Goal: Task Accomplishment & Management: Manage account settings

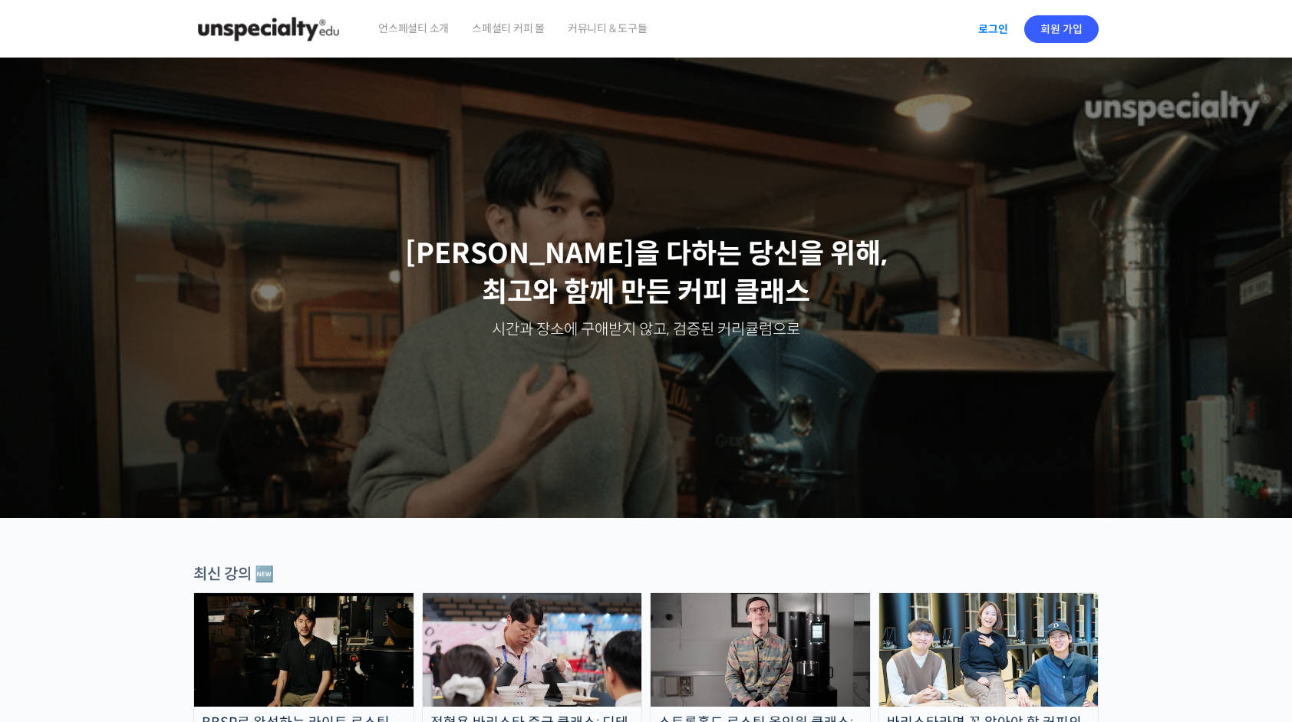
click at [996, 26] on link "로그인" at bounding box center [993, 29] width 48 height 35
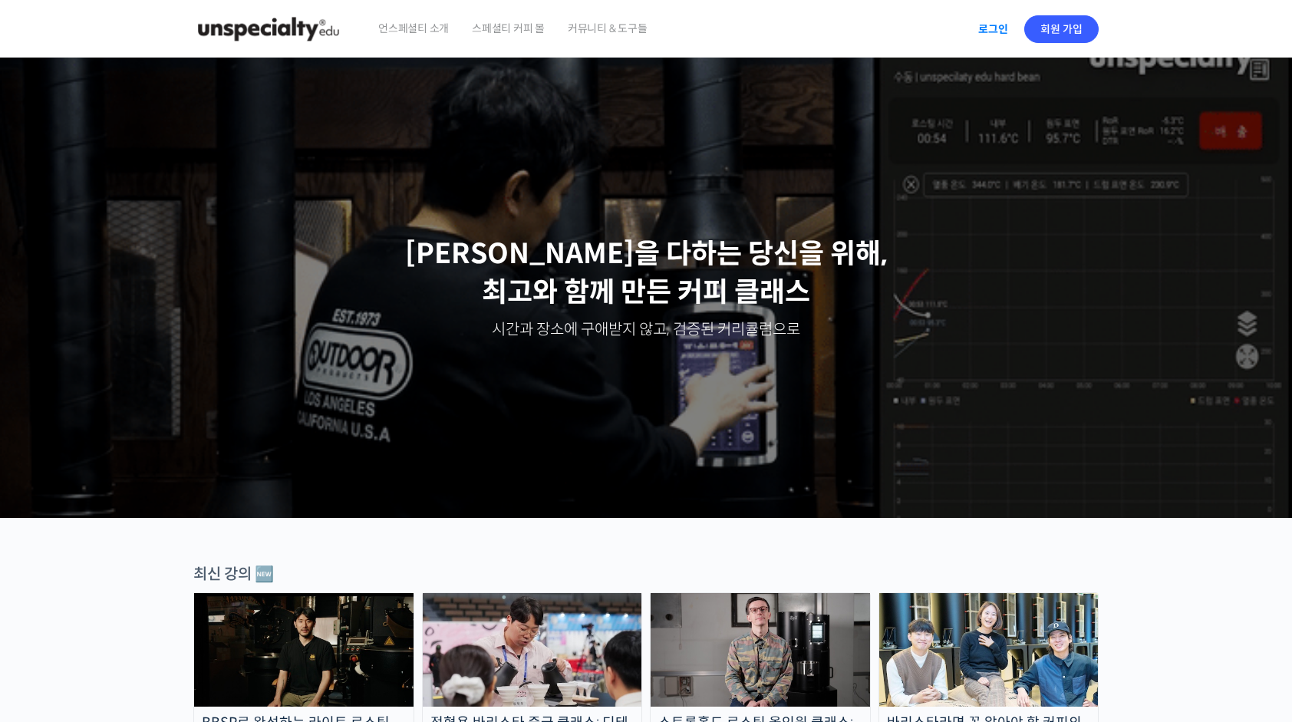
click at [988, 28] on link "로그인" at bounding box center [993, 29] width 48 height 35
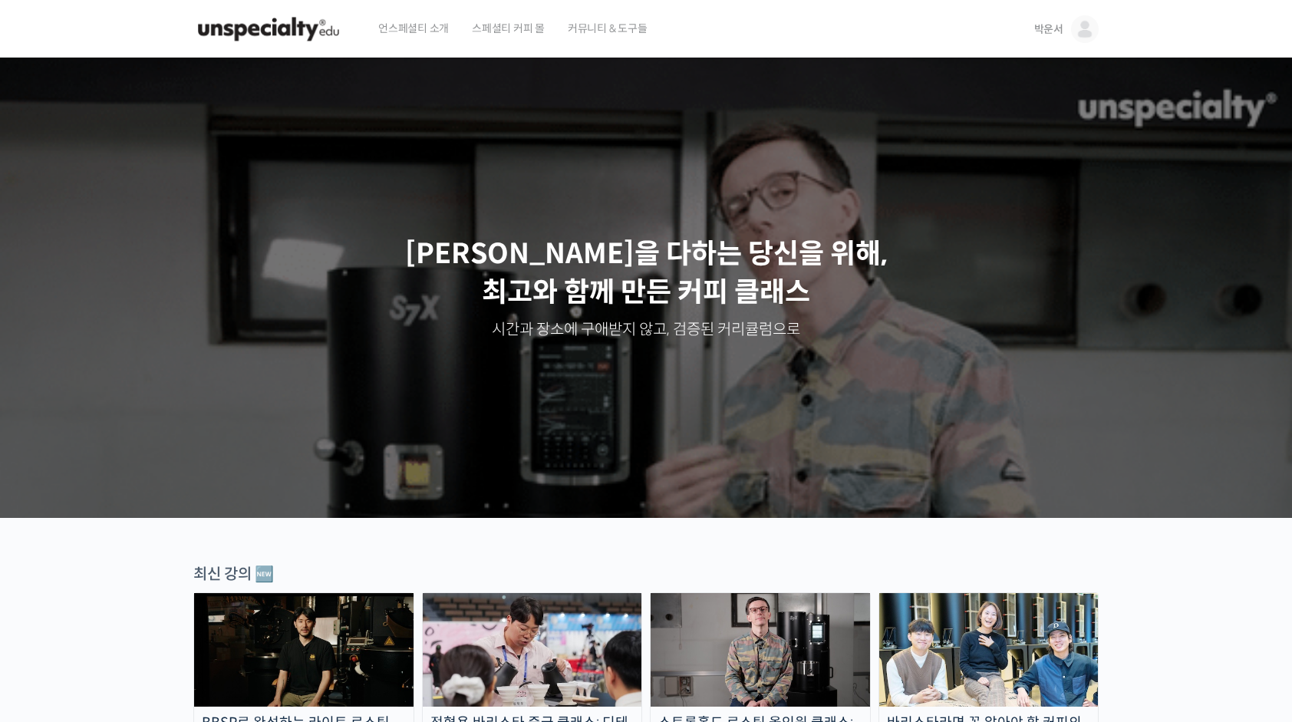
click at [1088, 29] on img at bounding box center [1085, 29] width 28 height 28
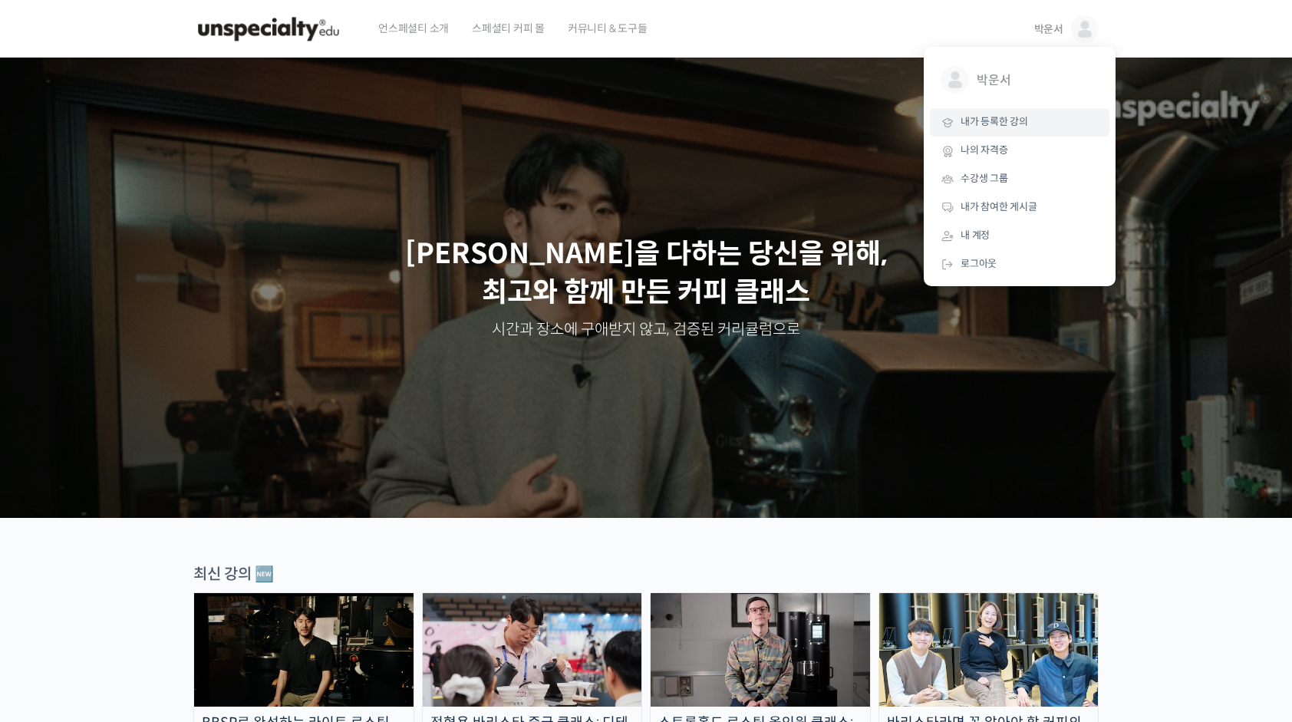
click at [1009, 120] on span "내가 등록한 강의" at bounding box center [995, 121] width 68 height 13
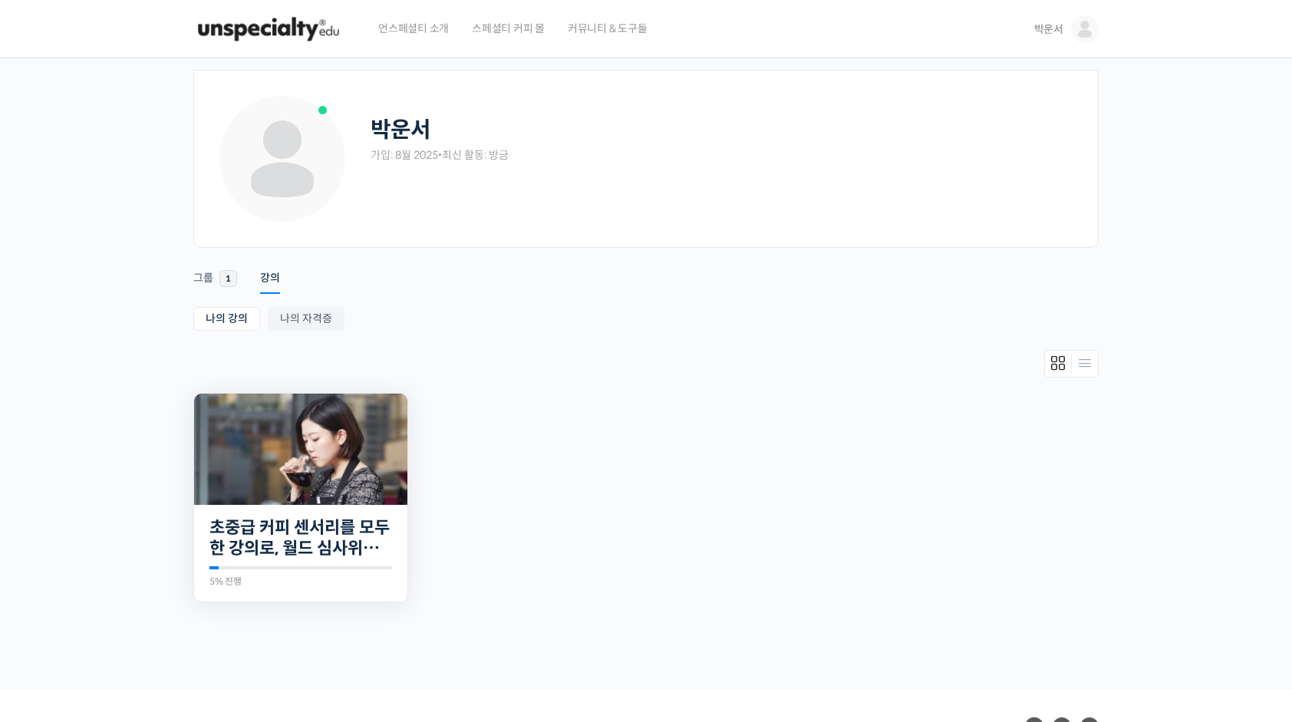
click at [340, 470] on img at bounding box center [300, 449] width 213 height 111
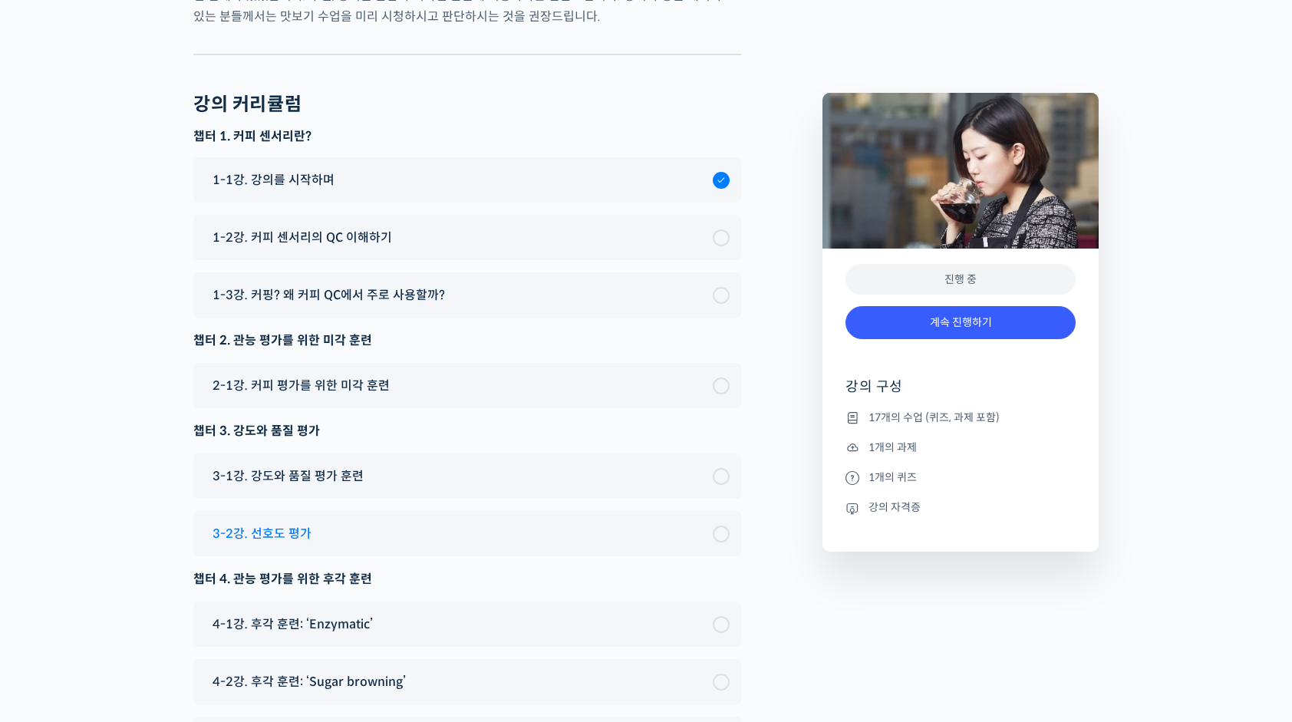
scroll to position [9682, 0]
